Goal: Check status: Check status

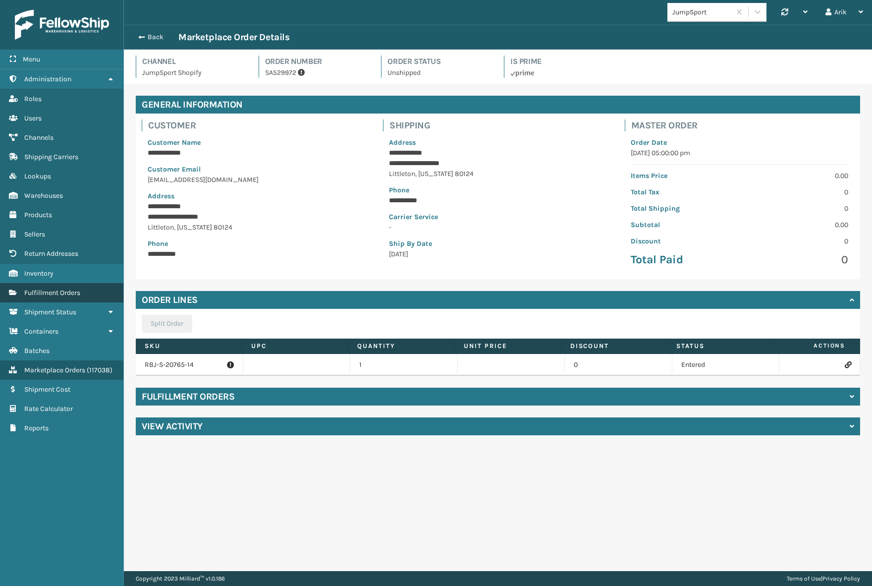
click at [48, 288] on span "Fulfillment Orders" at bounding box center [52, 292] width 56 height 8
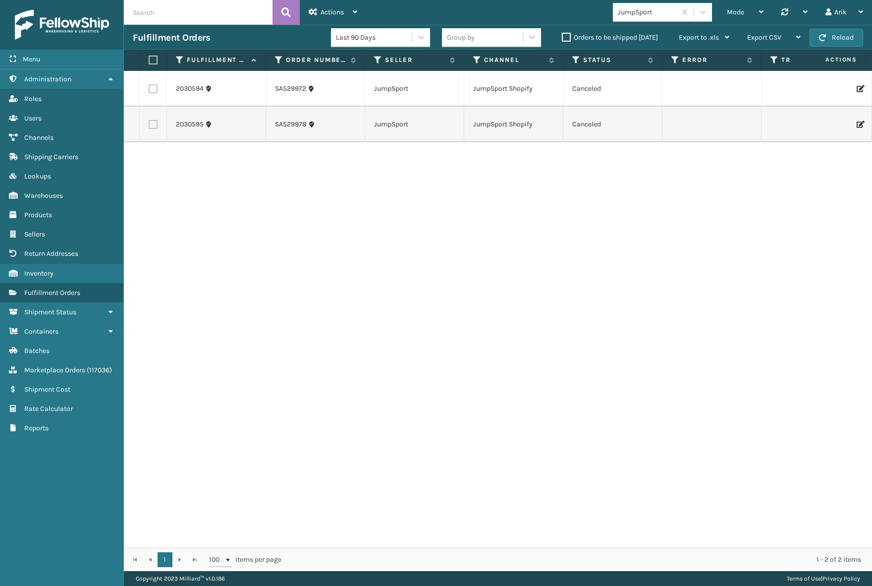
click at [197, 19] on input "text" at bounding box center [198, 12] width 149 height 25
paste input "CS605590056"
type input "CS605590056"
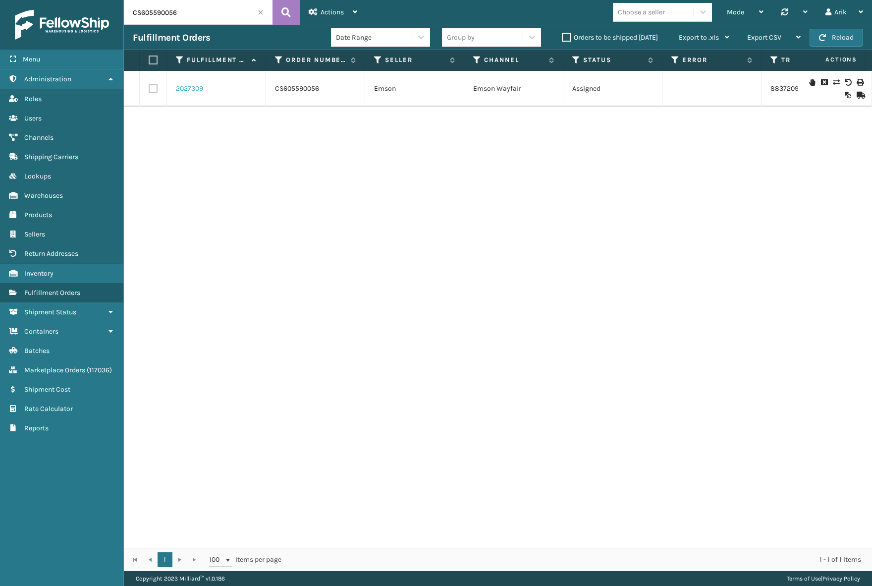
click at [180, 90] on link "2027309" at bounding box center [189, 89] width 27 height 10
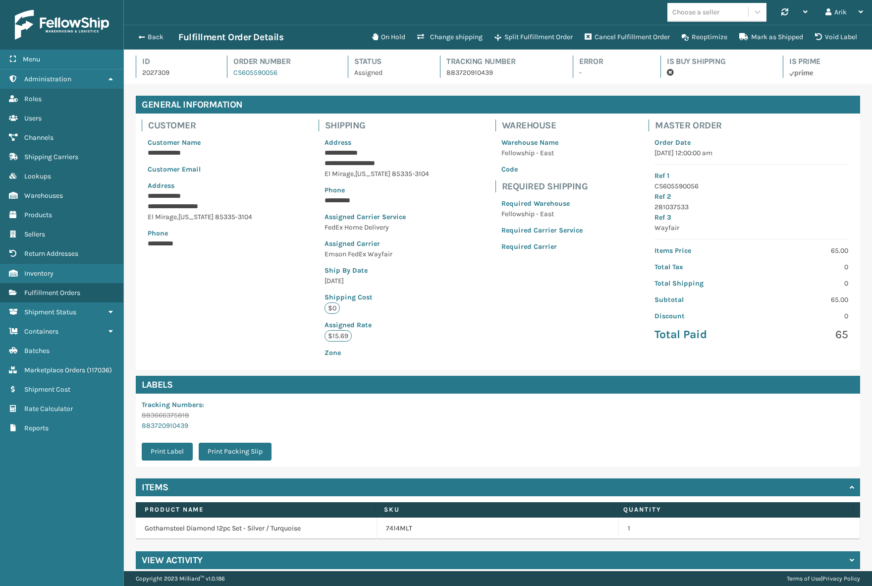
scroll to position [24, 748]
click at [252, 563] on div "View Activity" at bounding box center [498, 560] width 725 height 18
click at [147, 72] on p "2027309" at bounding box center [175, 72] width 67 height 10
copy p "2027309"
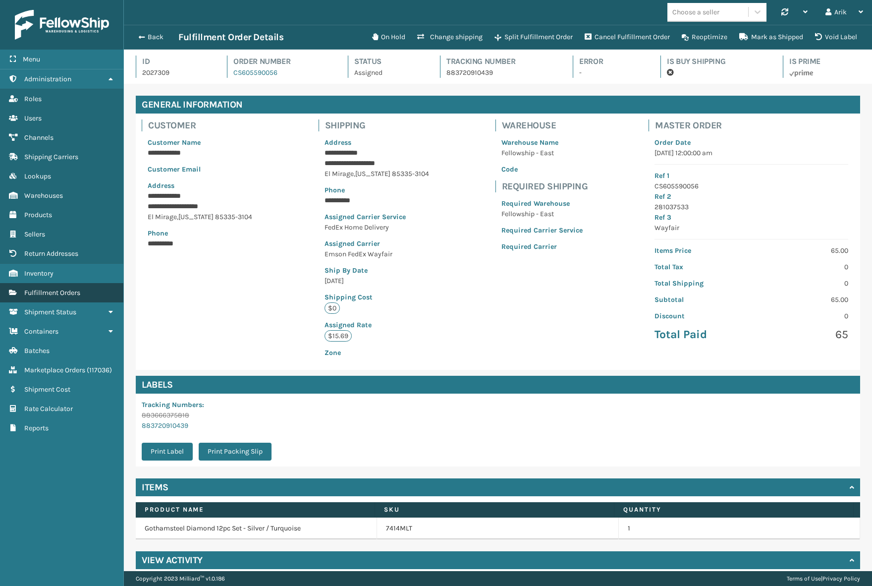
click at [61, 289] on span "Fulfillment Orders" at bounding box center [52, 292] width 56 height 8
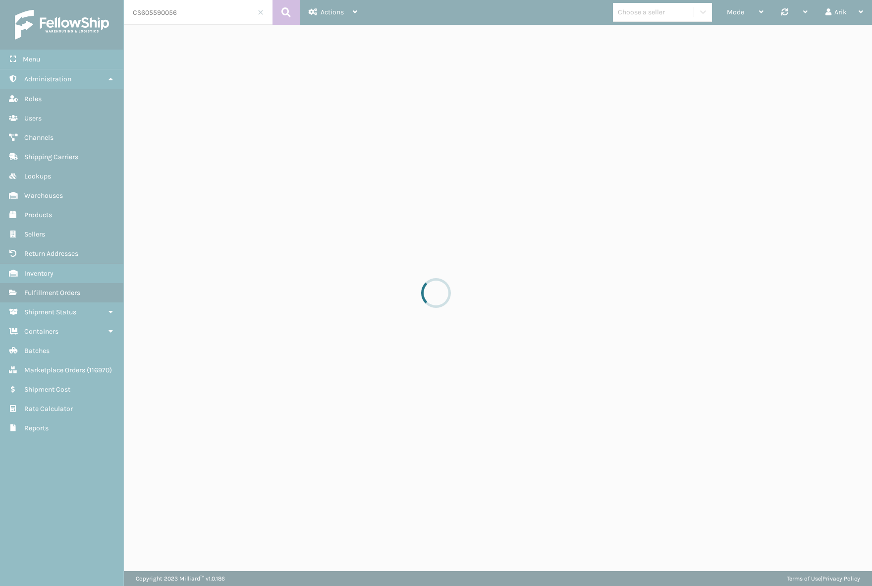
click at [668, 5] on div at bounding box center [436, 293] width 872 height 586
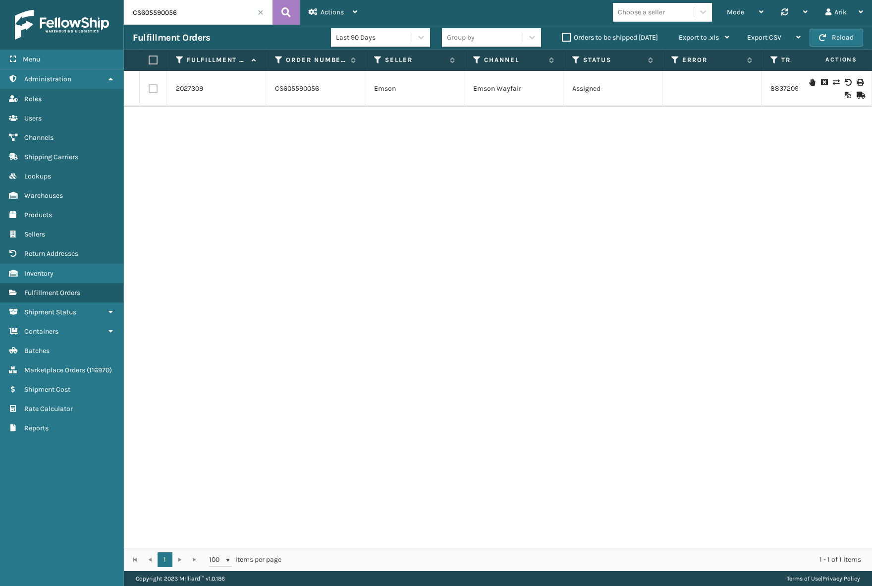
click at [261, 12] on span at bounding box center [261, 12] width 6 height 6
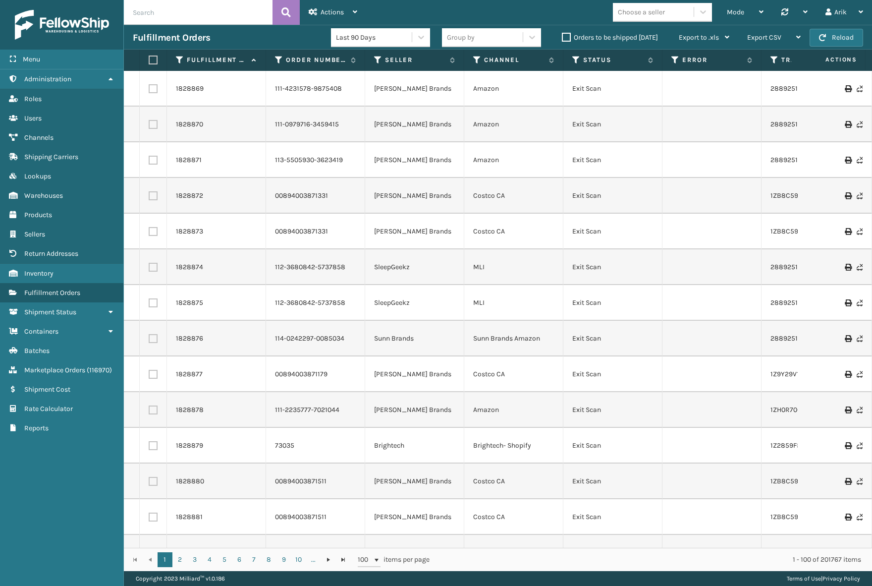
click at [537, 97] on td "Amazon" at bounding box center [513, 89] width 99 height 36
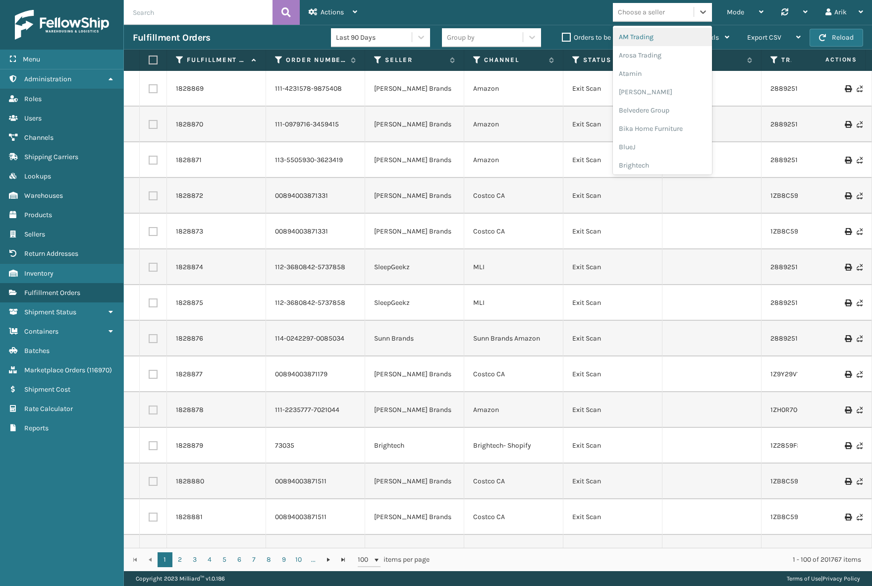
click at [640, 7] on div "Choose a seller" at bounding box center [641, 12] width 47 height 10
click at [655, 162] on div "Brightech" at bounding box center [662, 165] width 99 height 18
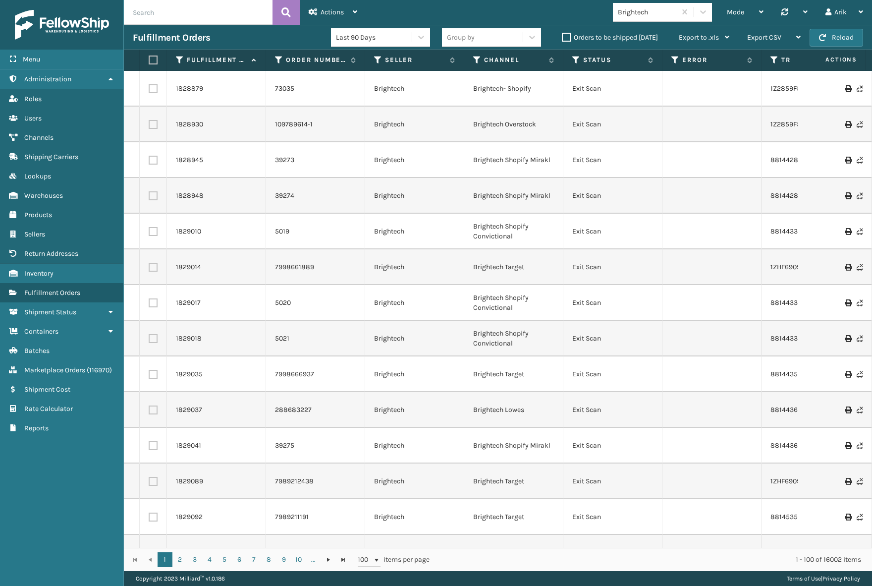
click at [635, 12] on div "Brightech" at bounding box center [647, 12] width 59 height 10
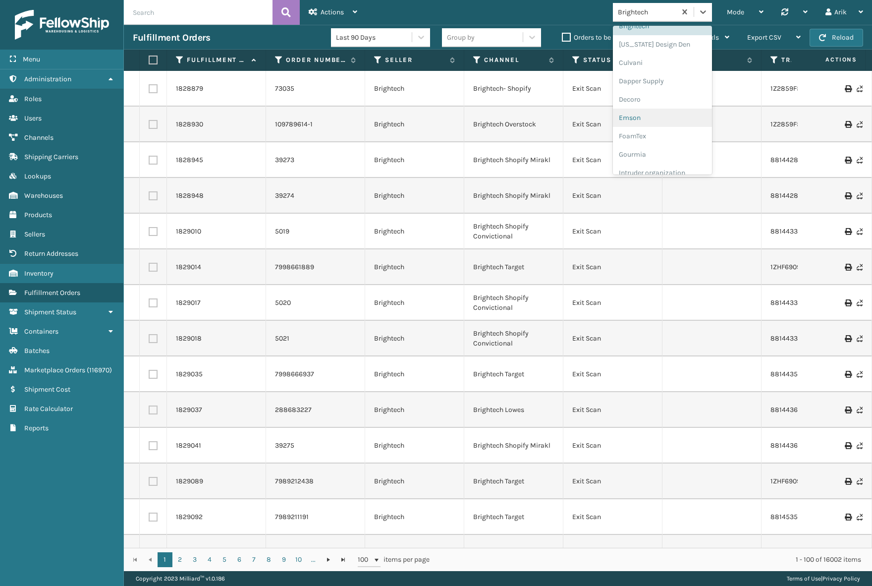
scroll to position [231, 0]
click at [642, 117] on div "JumpSport" at bounding box center [662, 117] width 99 height 18
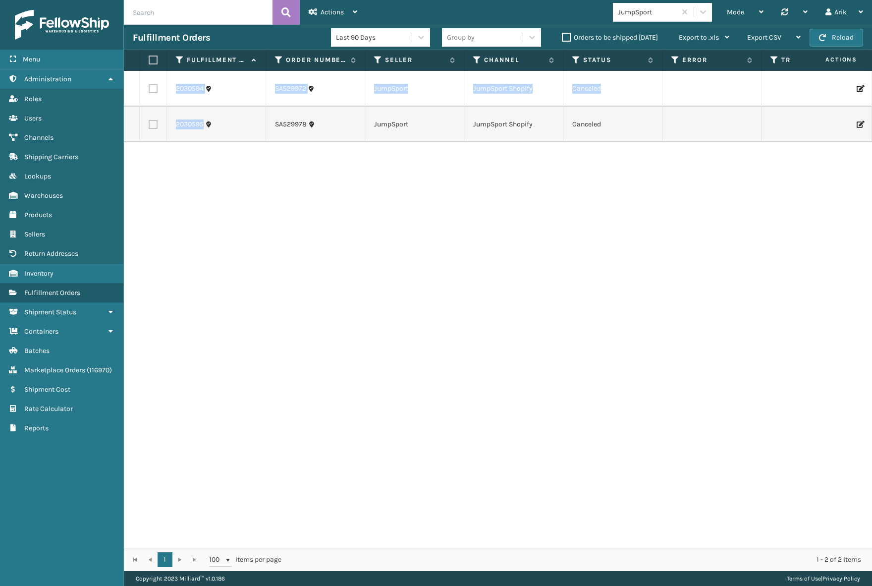
drag, startPoint x: 170, startPoint y: 85, endPoint x: 213, endPoint y: 133, distance: 64.2
copy tbody "2030594 SA529972 JumpSport JumpSport Shopify Canceled [US_STATE] RBJ-S-20765-14…"
click at [459, 180] on div "2030594 SA529972 JumpSport JumpSport Shopify Canceled [US_STATE] RBJ-S-20765-14…" at bounding box center [498, 309] width 748 height 477
